Goal: Transaction & Acquisition: Download file/media

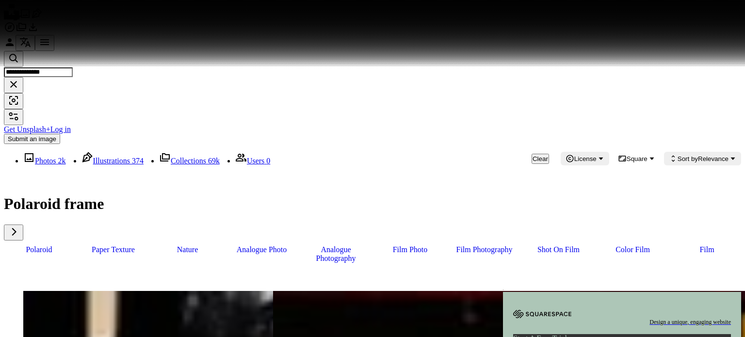
scroll to position [1347, 0]
